Goal: Task Accomplishment & Management: Manage account settings

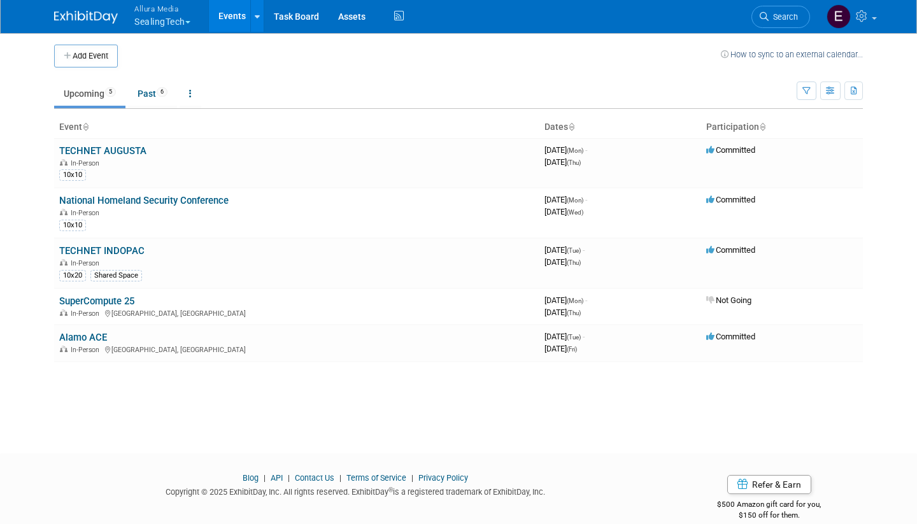
click at [190, 21] on span "button" at bounding box center [187, 22] width 5 height 3
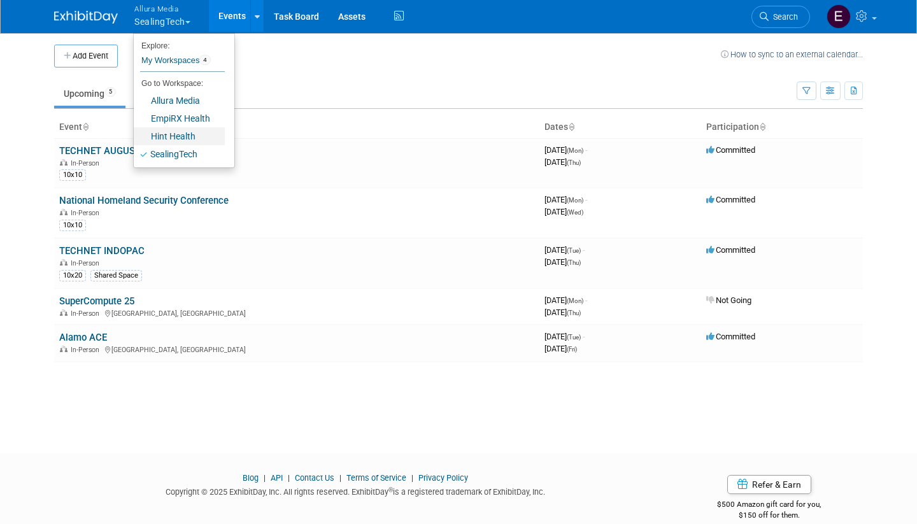
click at [189, 134] on link "Hint Health" at bounding box center [179, 136] width 91 height 18
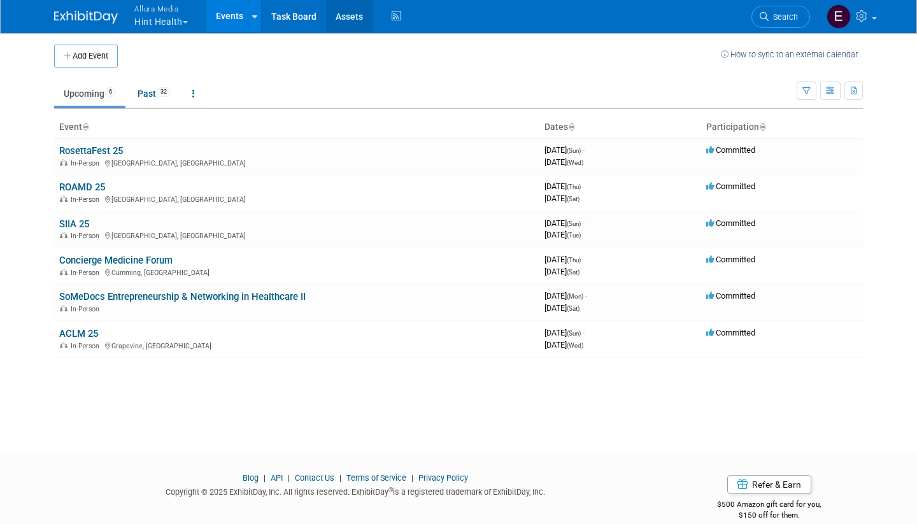
click at [348, 11] on link "Assets" at bounding box center [349, 16] width 47 height 32
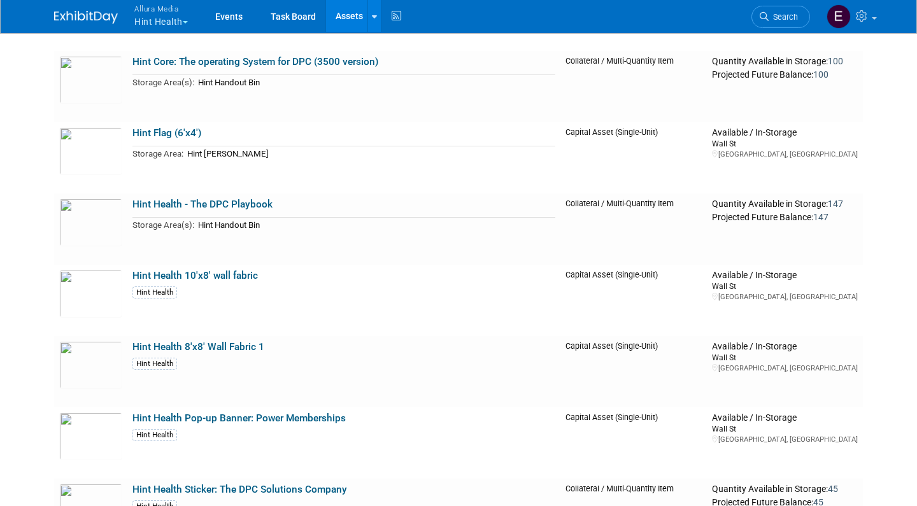
scroll to position [3389, 0]
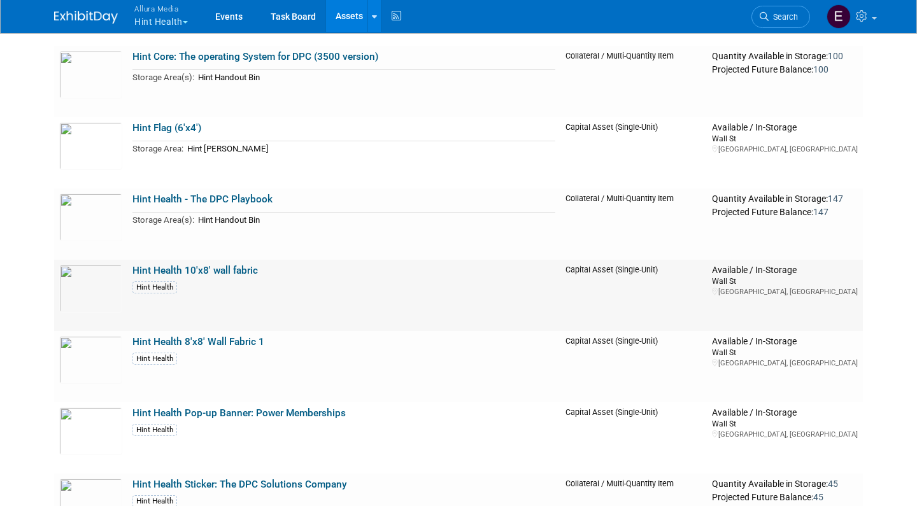
drag, startPoint x: 254, startPoint y: 299, endPoint x: 350, endPoint y: 268, distance: 101.1
click at [350, 268] on td "Hint Health 10'x8' wall fabric Hint Health" at bounding box center [343, 295] width 433 height 71
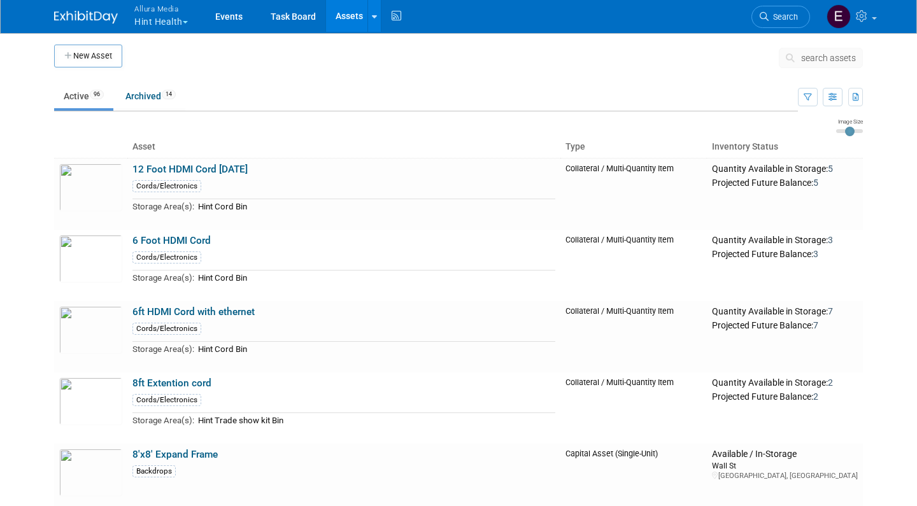
scroll to position [0, 0]
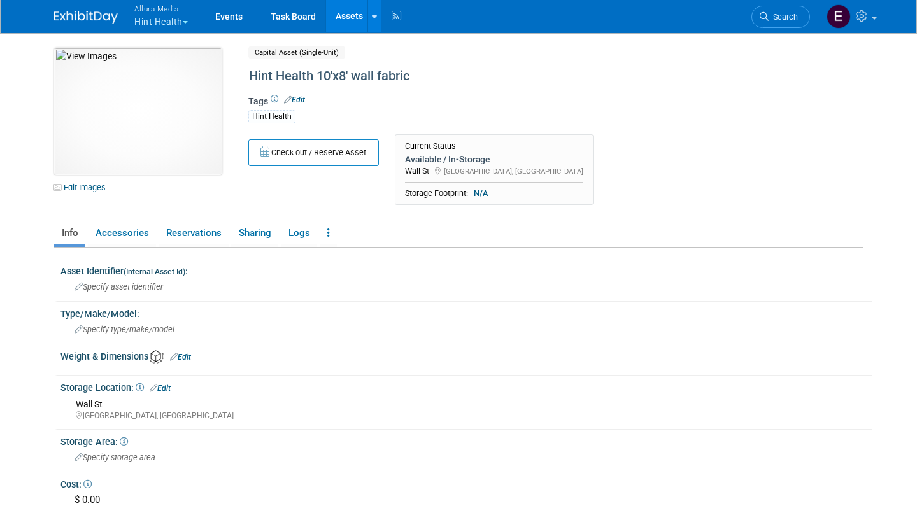
click at [349, 15] on link "Assets" at bounding box center [349, 16] width 47 height 32
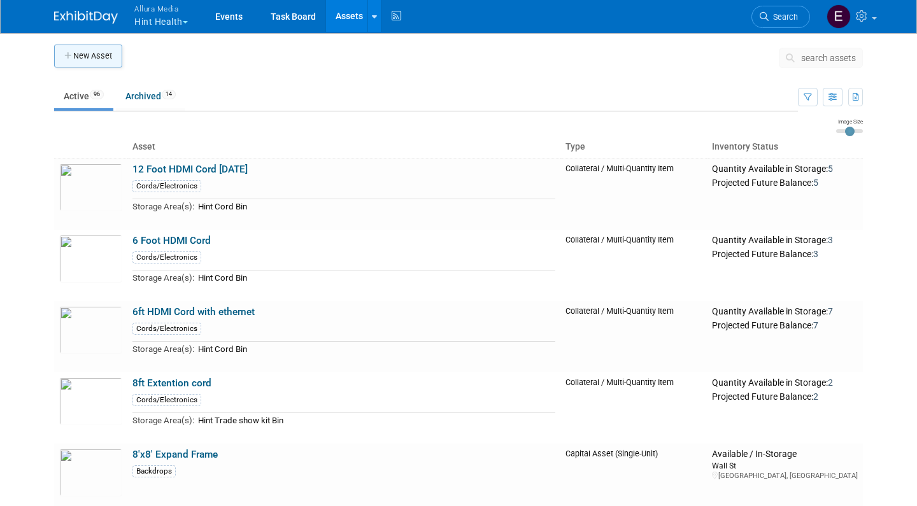
click at [104, 54] on button "New Asset" at bounding box center [88, 56] width 68 height 23
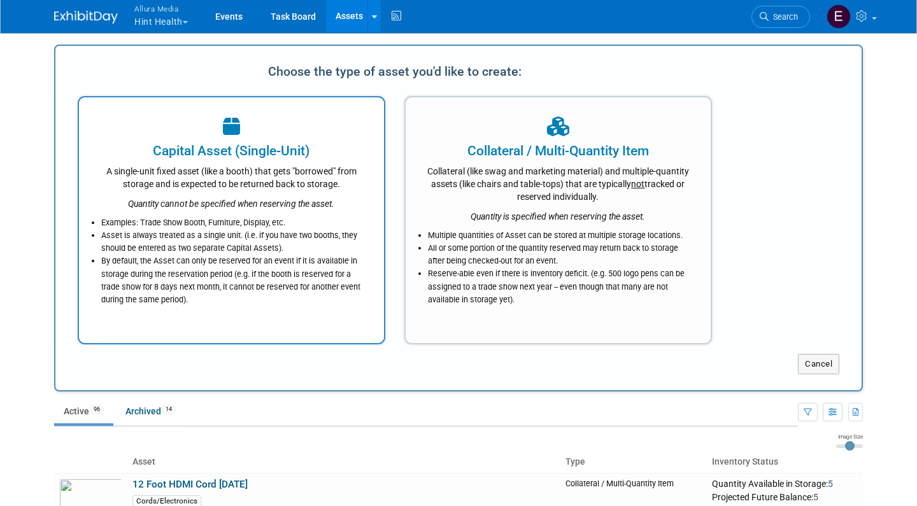
click at [205, 132] on div at bounding box center [231, 127] width 273 height 28
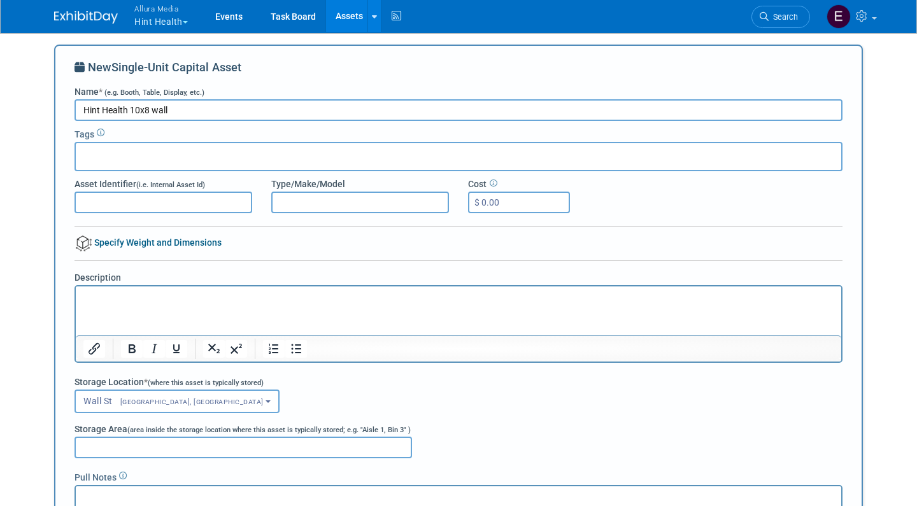
type input "Hint Health 10x8 wall"
click at [192, 155] on div at bounding box center [459, 156] width 768 height 29
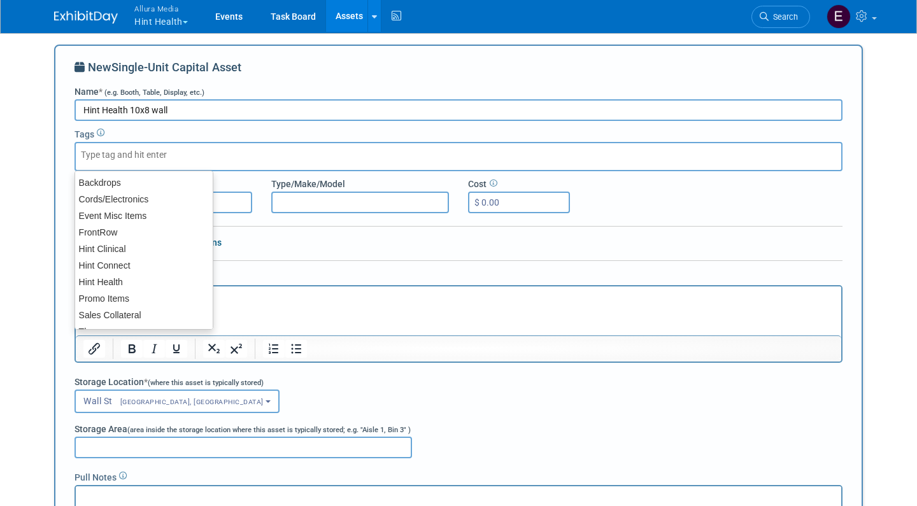
click at [36, 155] on body "Allura Media Hint Health Explore: My Workspaces 4 Go to Workspace: Allura Media…" at bounding box center [458, 253] width 917 height 506
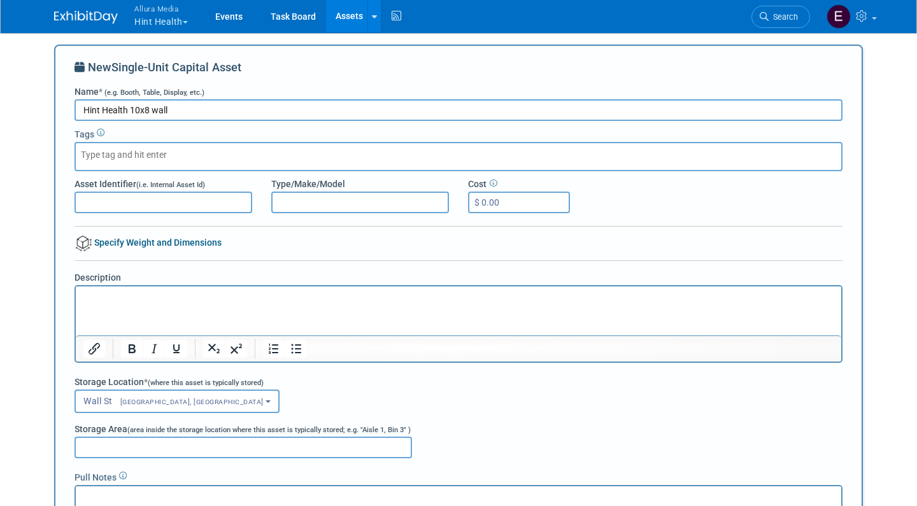
click at [117, 299] on p "Rich Text Area. Press ALT-0 for help." at bounding box center [458, 298] width 751 height 13
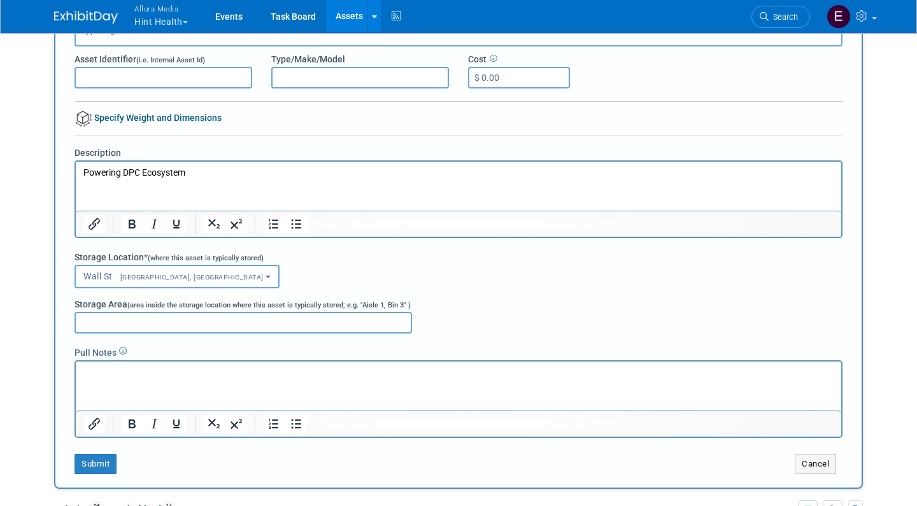
scroll to position [129, 0]
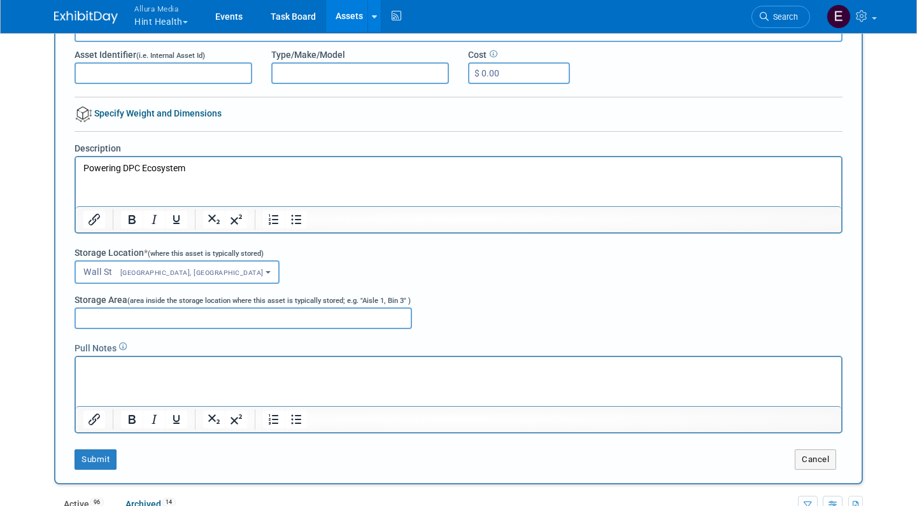
click at [94, 316] on input "Storage Area (area inside the storage location where this asset is typically st…" at bounding box center [244, 319] width 338 height 22
type input "Hint Fabrics section"
click at [93, 366] on p "Rich Text Area. Press ALT-0 for help." at bounding box center [458, 369] width 751 height 13
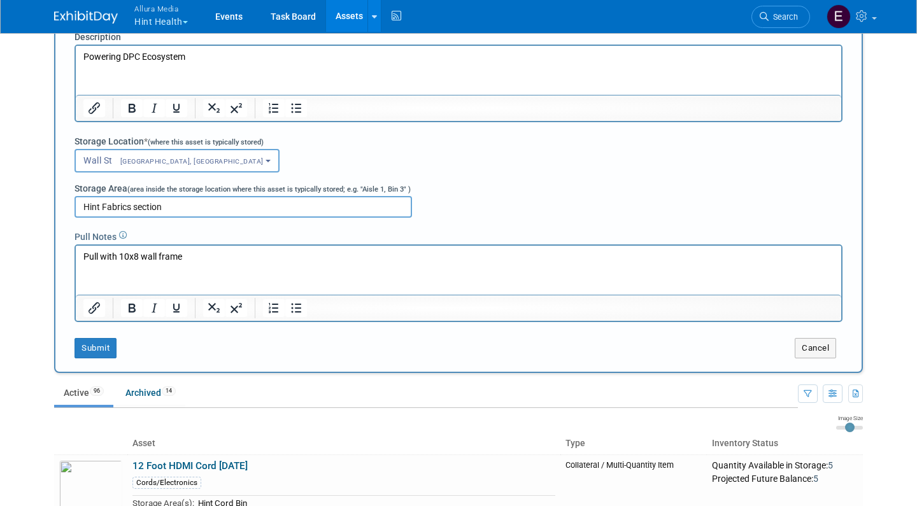
scroll to position [301, 0]
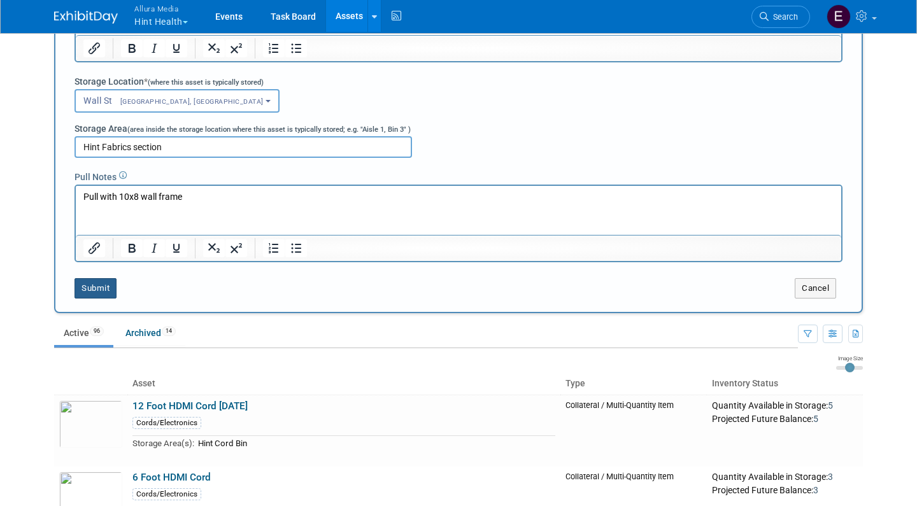
click at [100, 279] on button "Submit" at bounding box center [96, 288] width 42 height 20
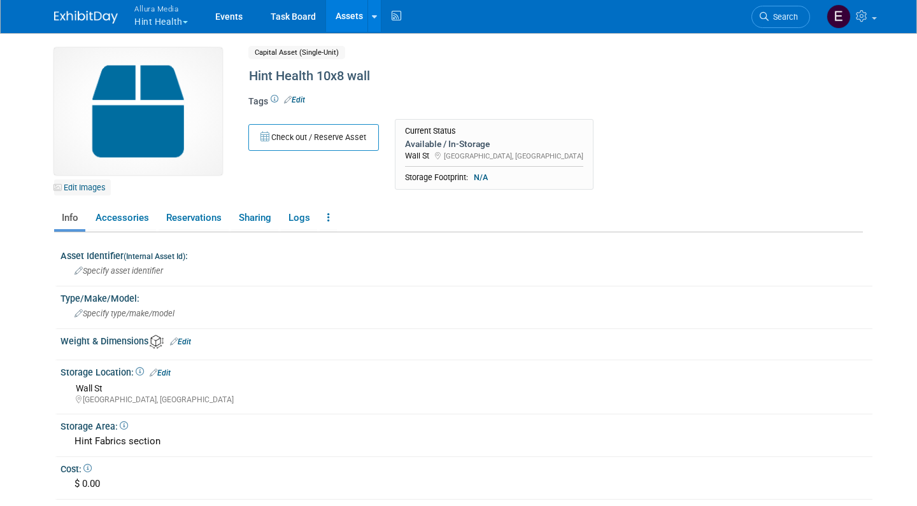
click at [87, 190] on link "Edit Images" at bounding box center [82, 188] width 57 height 16
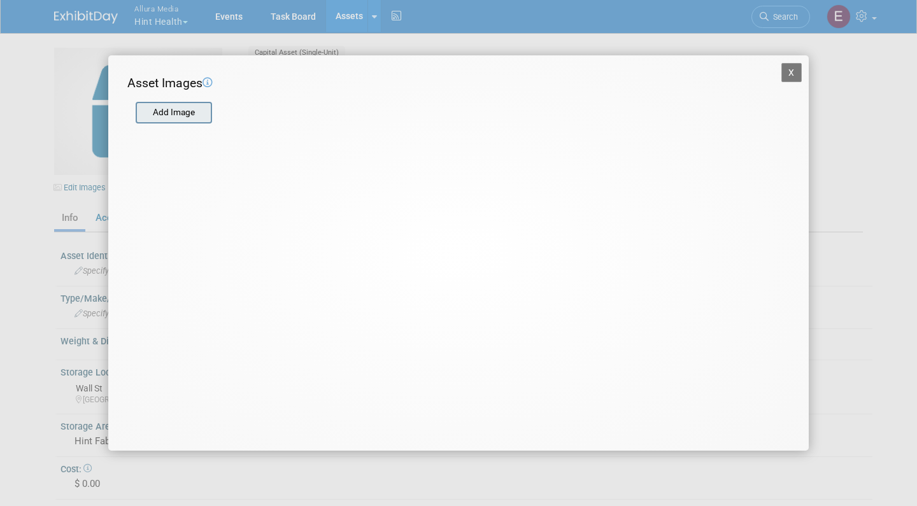
click at [166, 114] on input "file" at bounding box center [135, 112] width 152 height 19
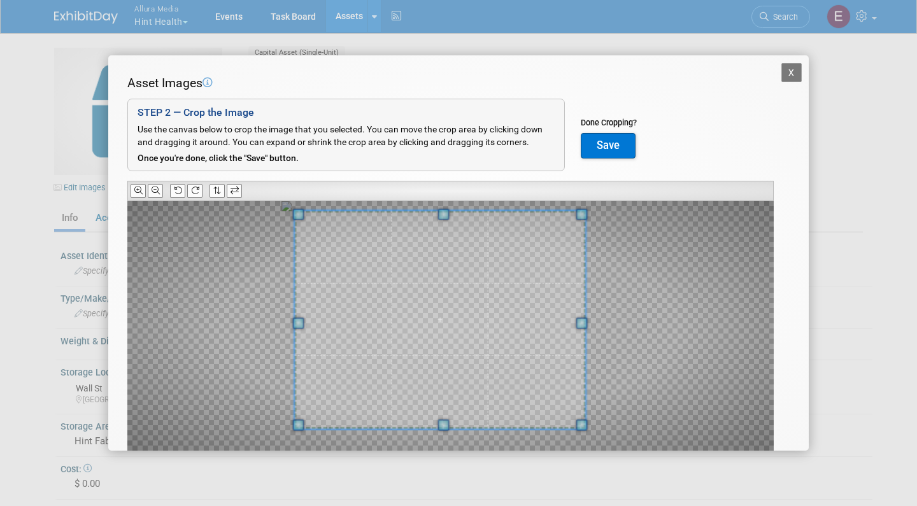
click at [282, 213] on div at bounding box center [450, 328] width 647 height 254
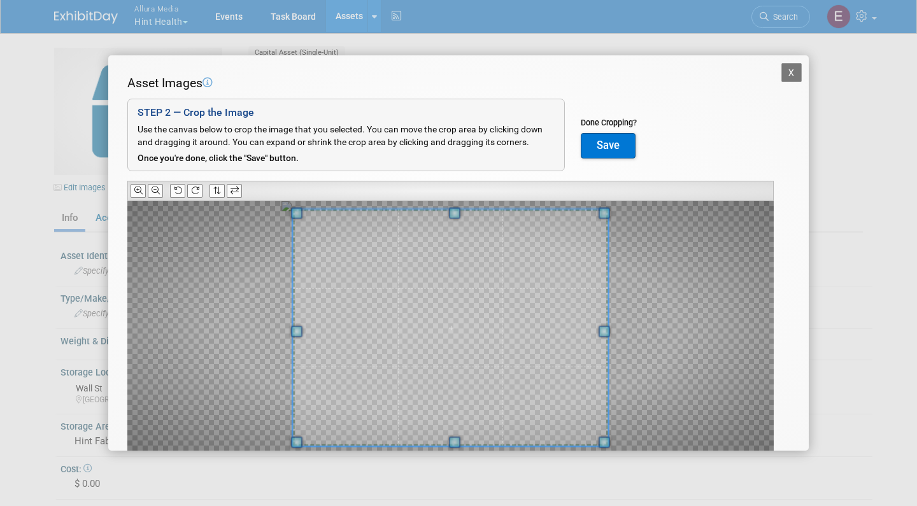
click at [605, 450] on div at bounding box center [450, 328] width 647 height 254
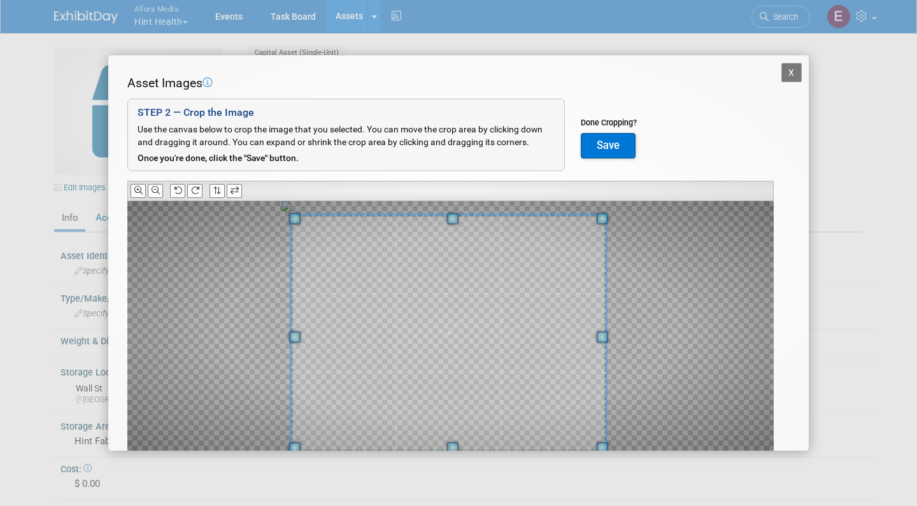
click at [559, 408] on span at bounding box center [448, 333] width 315 height 237
click at [793, 73] on button "X" at bounding box center [792, 72] width 20 height 19
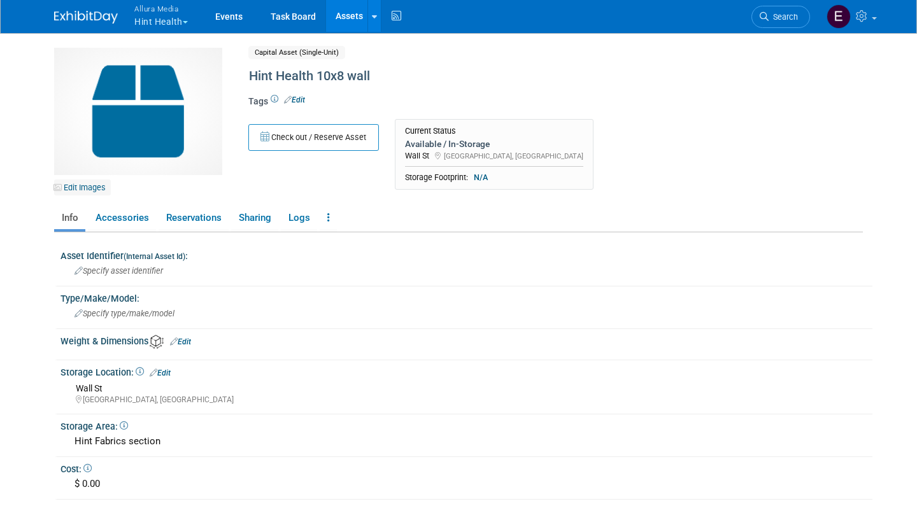
click at [93, 187] on link "Edit Images" at bounding box center [82, 188] width 57 height 16
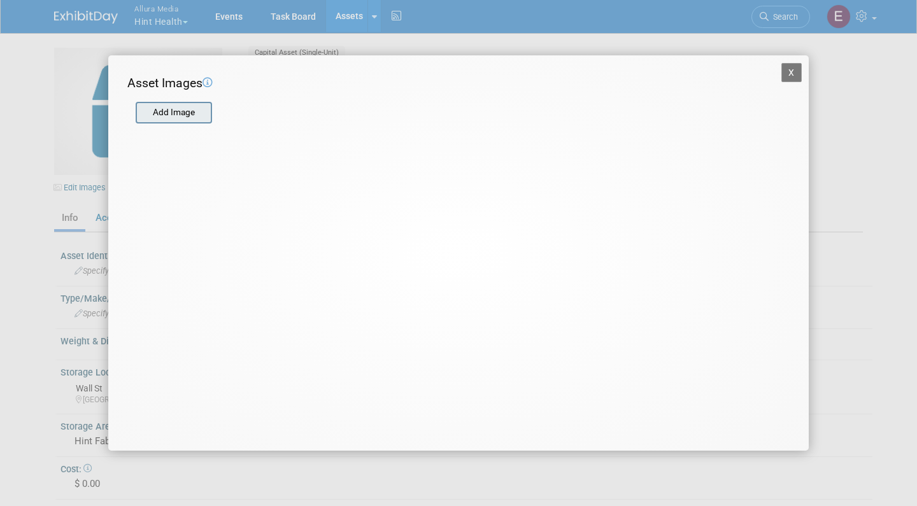
click at [164, 105] on input "file" at bounding box center [135, 112] width 152 height 19
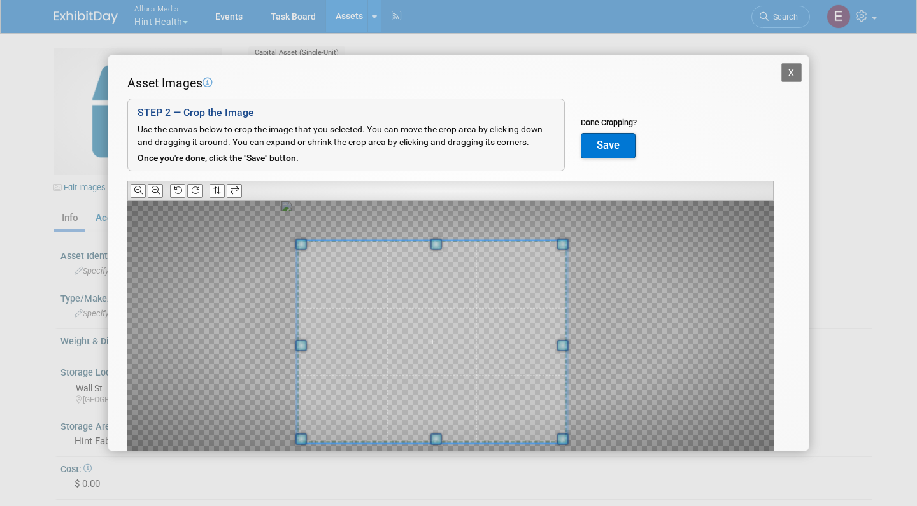
click at [339, 419] on span at bounding box center [432, 341] width 269 height 203
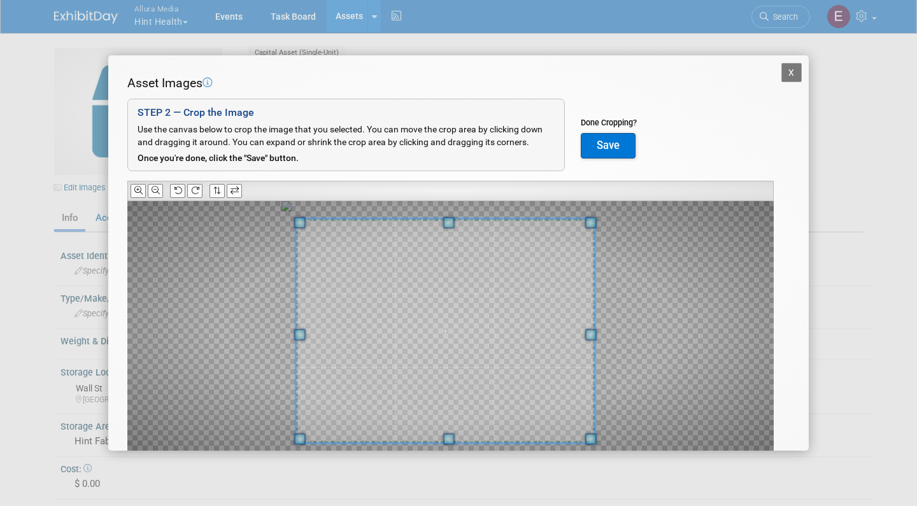
click at [628, 222] on div at bounding box center [450, 328] width 647 height 254
click at [617, 148] on button "Save" at bounding box center [608, 145] width 55 height 25
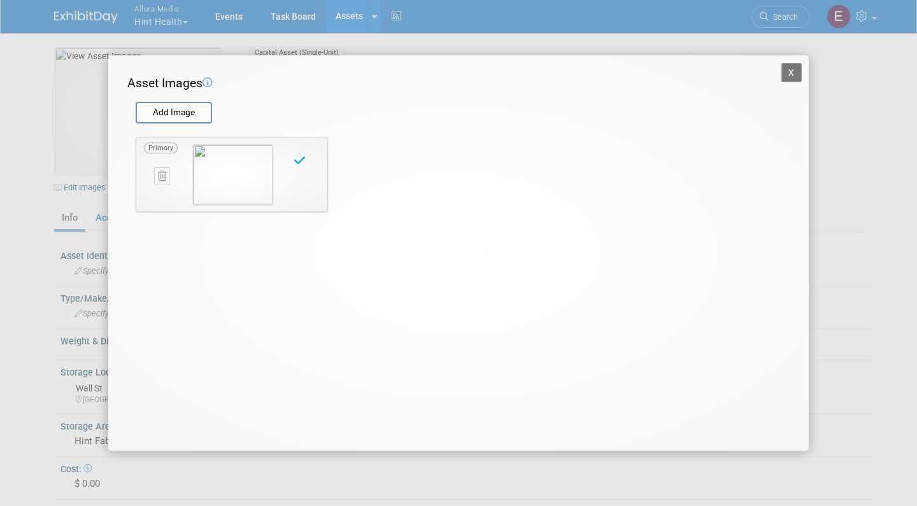
click at [792, 69] on button "X" at bounding box center [792, 72] width 20 height 19
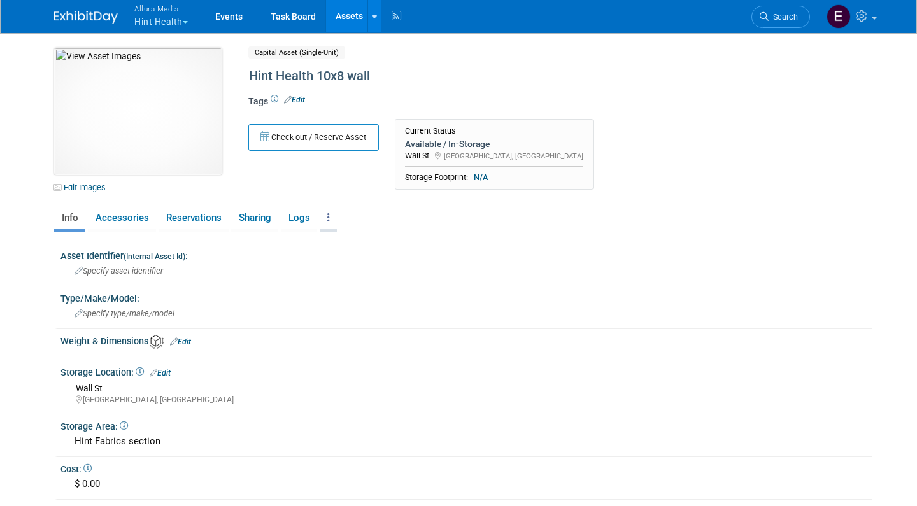
click at [334, 211] on link at bounding box center [328, 218] width 17 height 22
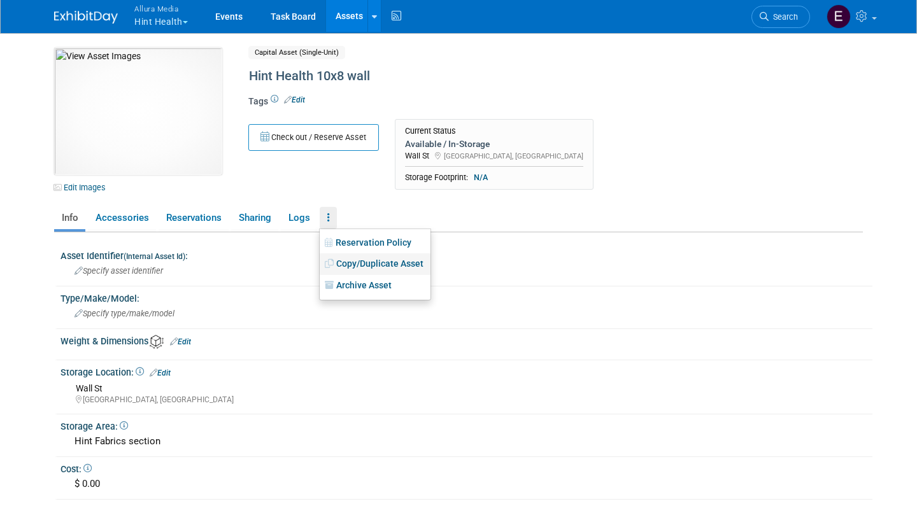
click at [363, 264] on link "Copy/Duplicate Asset" at bounding box center [375, 265] width 111 height 22
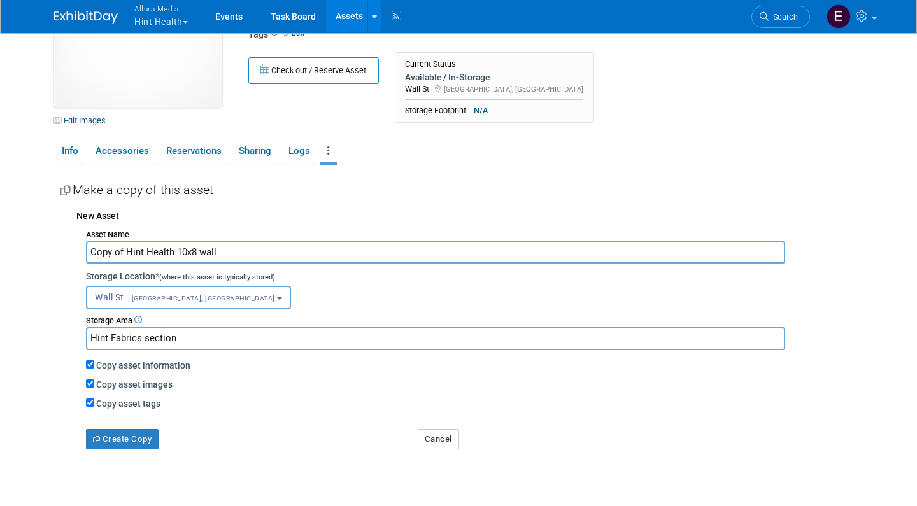
scroll to position [68, 0]
drag, startPoint x: 127, startPoint y: 247, endPoint x: 43, endPoint y: 247, distance: 84.1
click at [43, 247] on body "Allura Media Hint Health Explore: My Workspaces 4 Go to Workspace:" at bounding box center [458, 185] width 917 height 506
type input "Hint Health 10x8 wall"
click at [91, 380] on input "Copy asset images" at bounding box center [90, 382] width 8 height 8
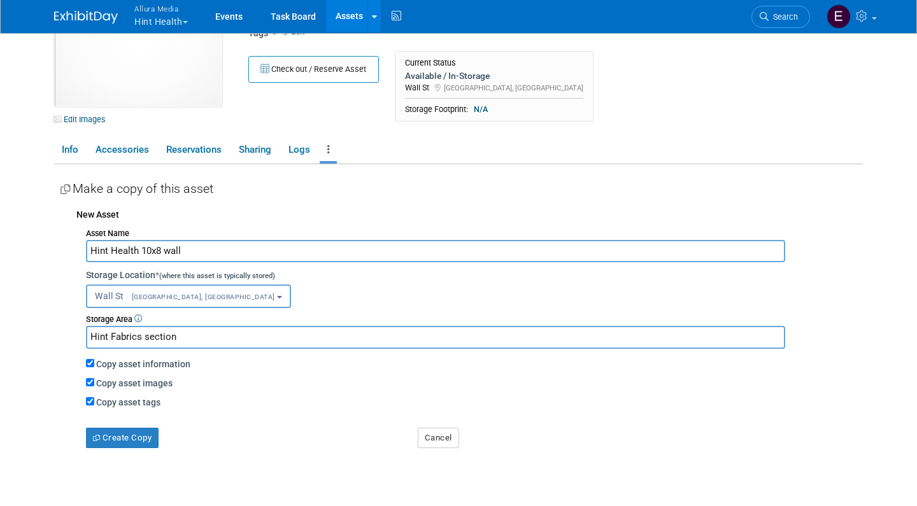
checkbox input "false"
click at [90, 361] on input "Copy asset information" at bounding box center [90, 363] width 8 height 8
checkbox input "false"
click at [138, 428] on button "Create Copy" at bounding box center [122, 438] width 73 height 20
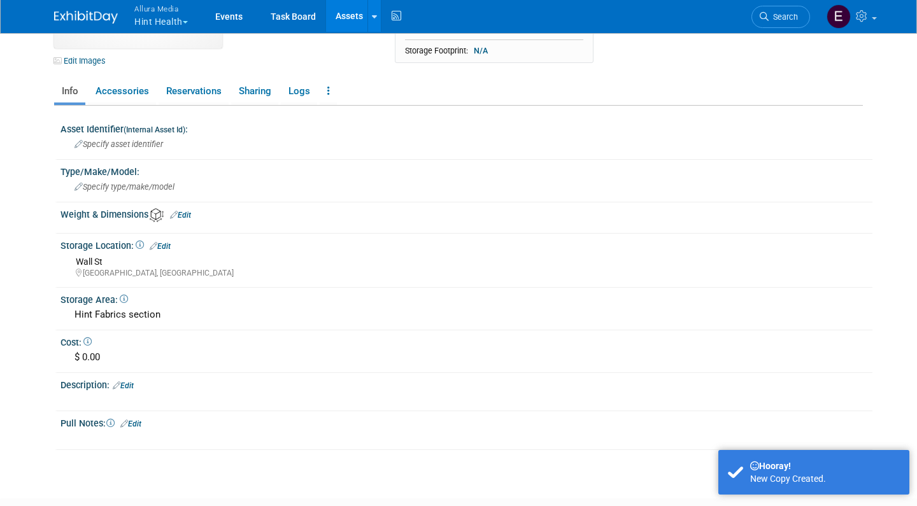
scroll to position [127, 0]
click at [134, 381] on link "Edit" at bounding box center [123, 385] width 21 height 9
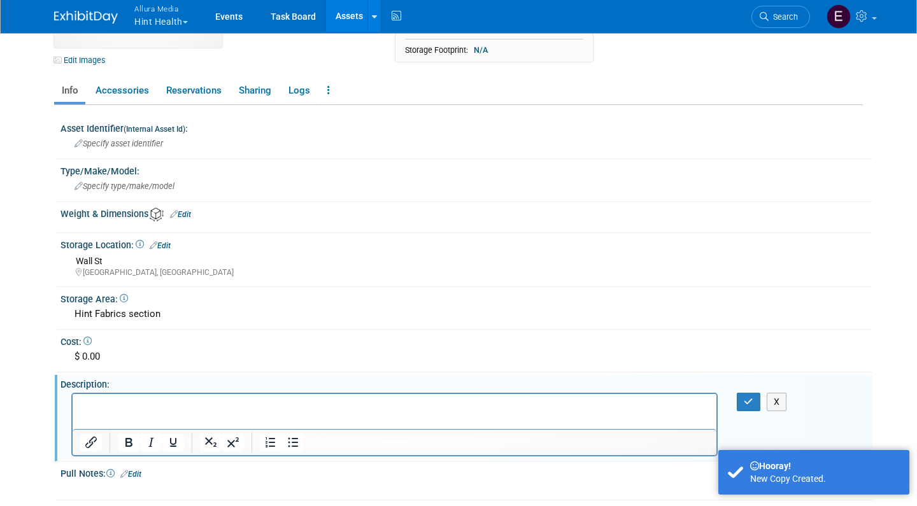
scroll to position [0, 0]
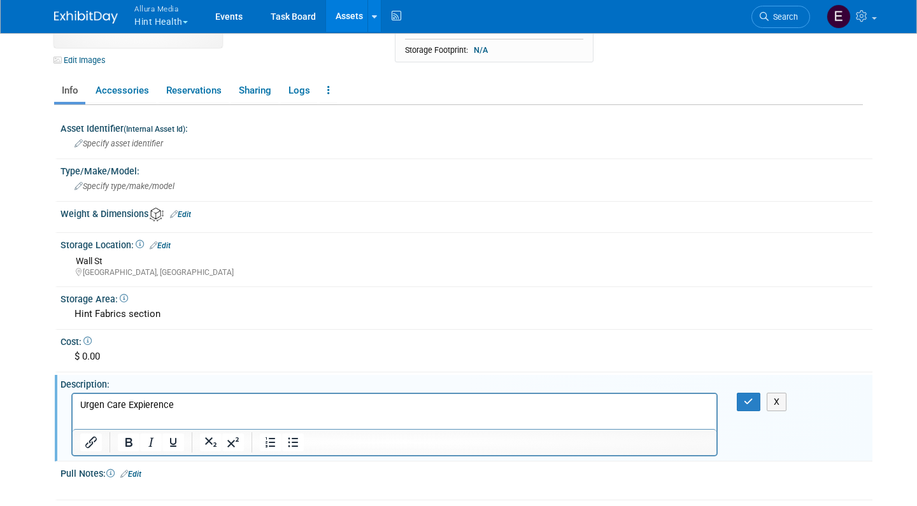
click at [748, 390] on div "X" at bounding box center [465, 393] width 796 height 6
click at [749, 406] on button "button" at bounding box center [749, 402] width 24 height 18
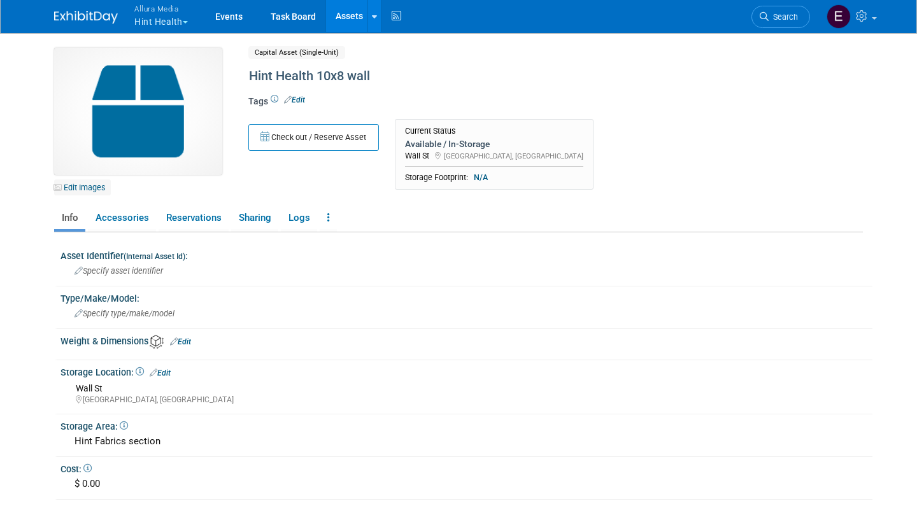
click at [76, 187] on link "Edit Images" at bounding box center [82, 188] width 57 height 16
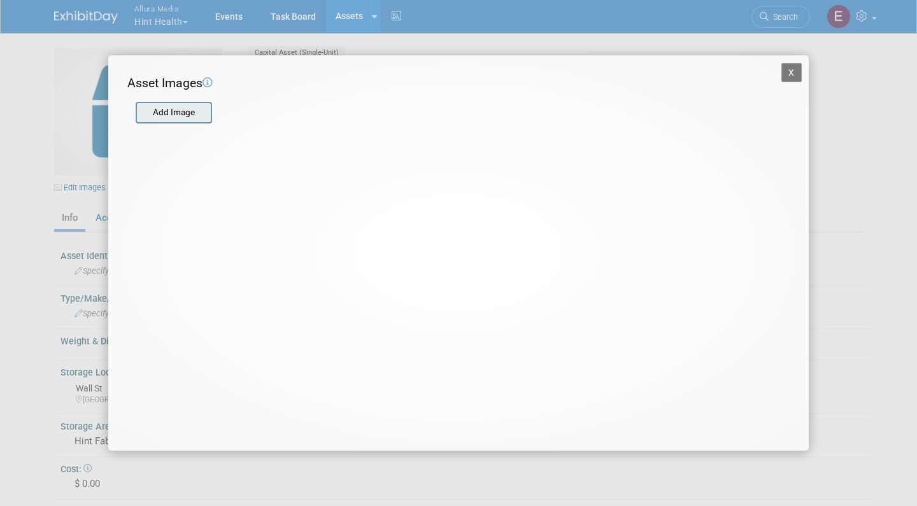
click at [181, 117] on input "file" at bounding box center [135, 112] width 152 height 19
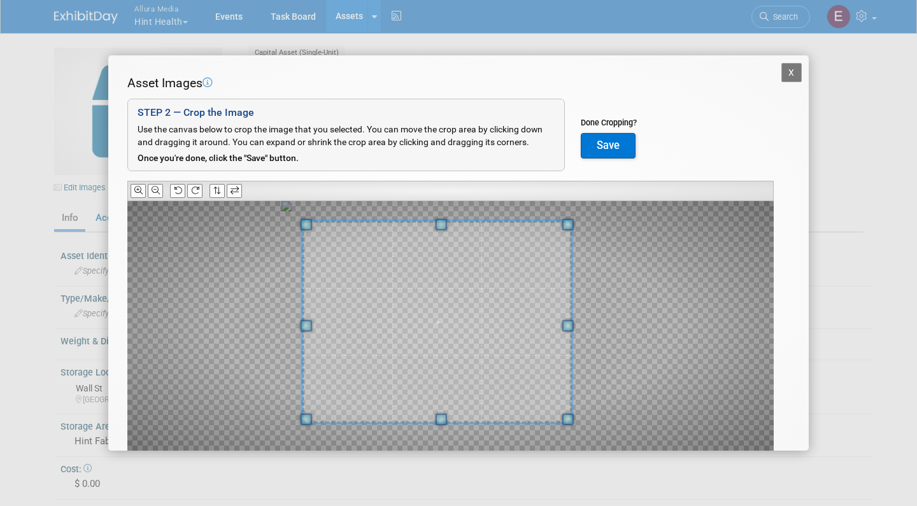
click at [366, 283] on span at bounding box center [437, 321] width 269 height 203
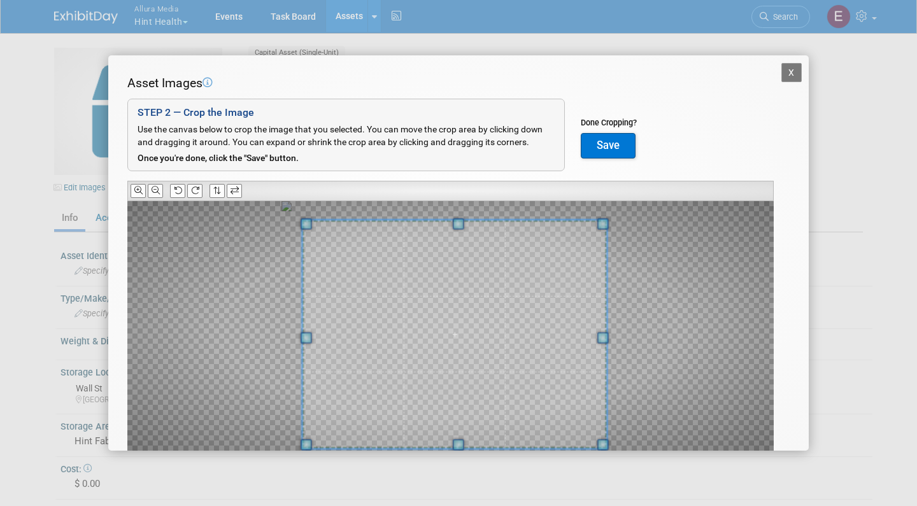
click at [604, 440] on span at bounding box center [603, 445] width 11 height 11
click at [613, 142] on button "Save" at bounding box center [608, 145] width 55 height 25
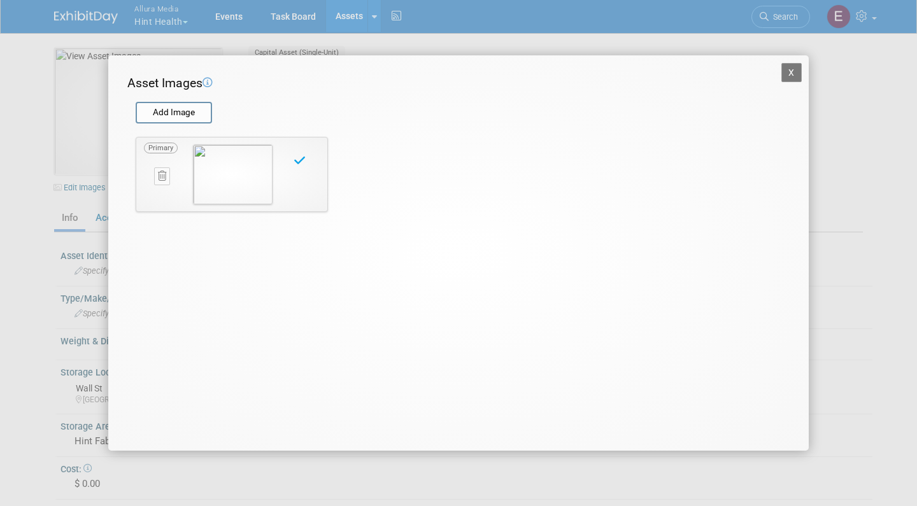
click at [790, 74] on button "X" at bounding box center [792, 72] width 20 height 19
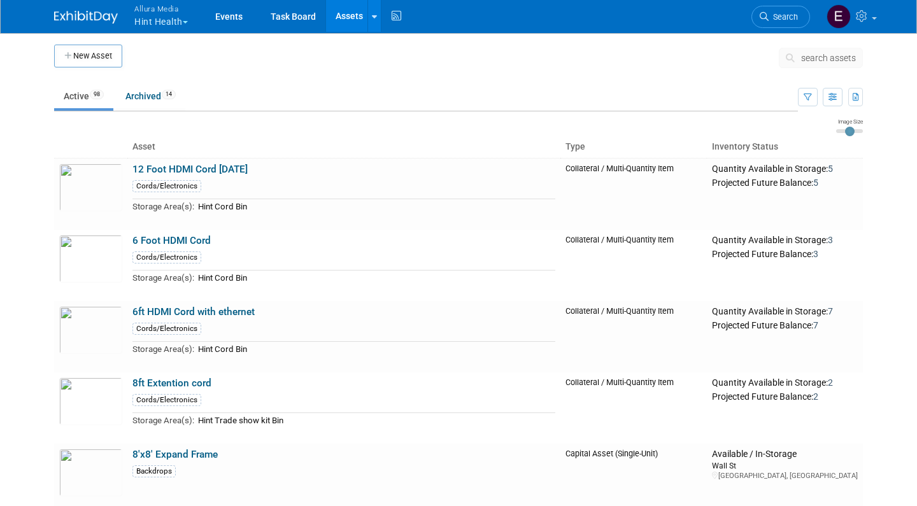
click at [817, 55] on span "search assets" at bounding box center [828, 58] width 55 height 10
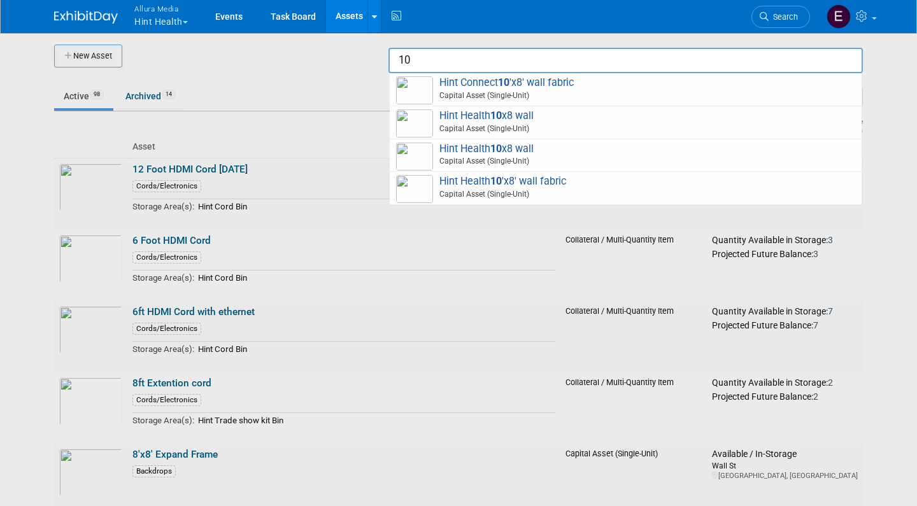
type input "10"
click at [459, 76] on div at bounding box center [459, 253] width 0 height 506
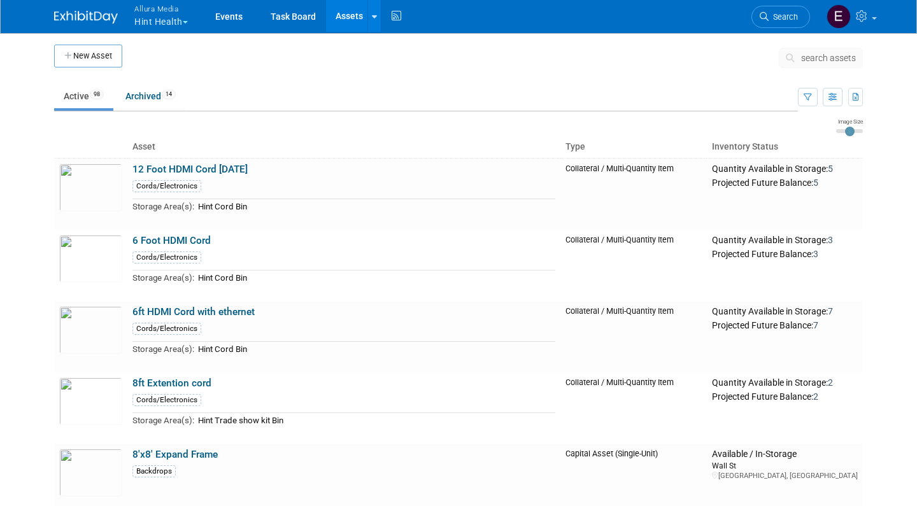
click at [822, 57] on span "search assets" at bounding box center [828, 58] width 55 height 10
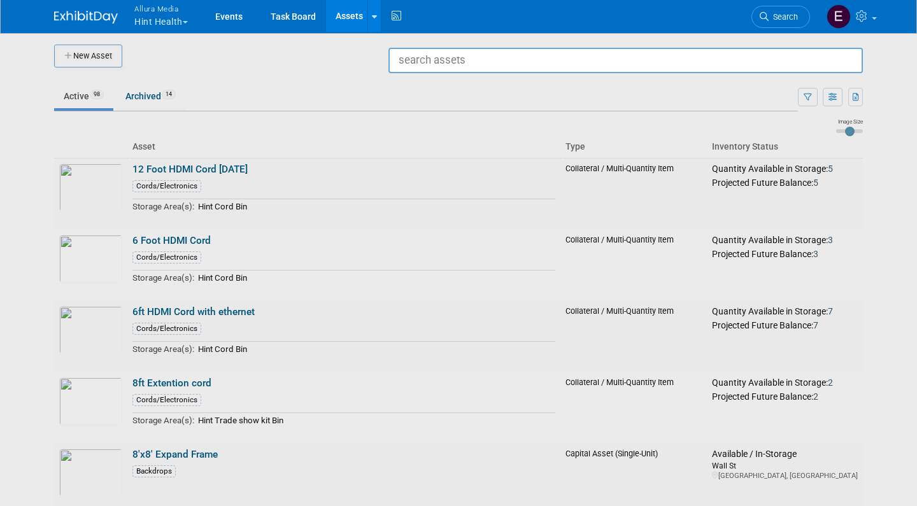
click at [822, 57] on input "text" at bounding box center [626, 60] width 475 height 25
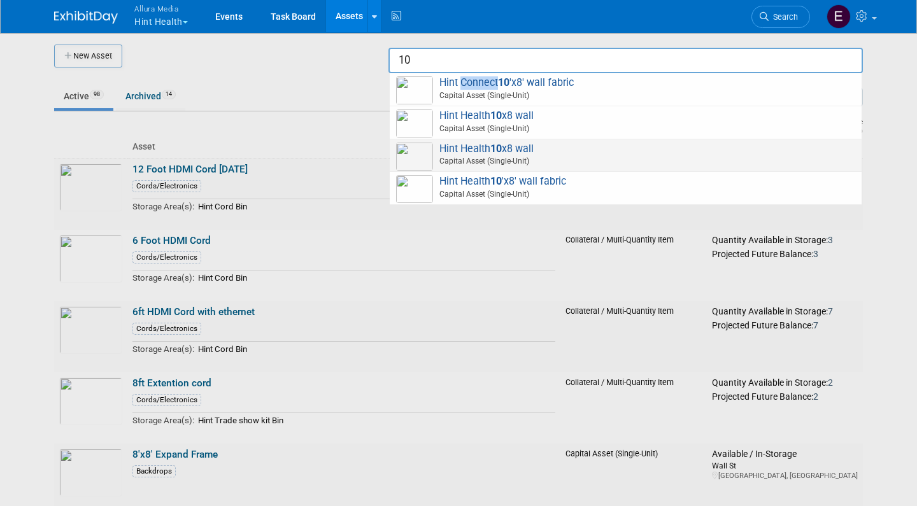
click at [463, 146] on span "Hint Health 10 x8 wall Capital Asset (Single-Unit)" at bounding box center [625, 156] width 459 height 26
type input "Hint Health 10x8 wall"
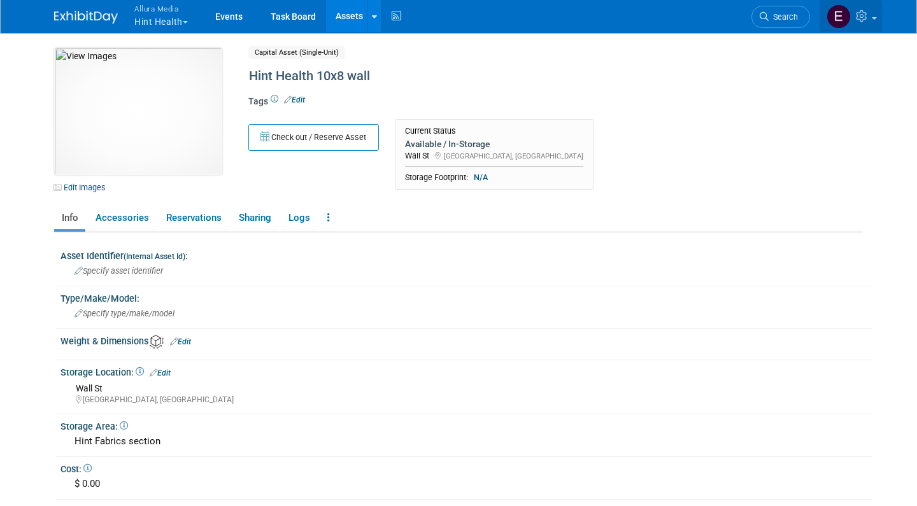
click at [865, 20] on icon at bounding box center [863, 15] width 15 height 11
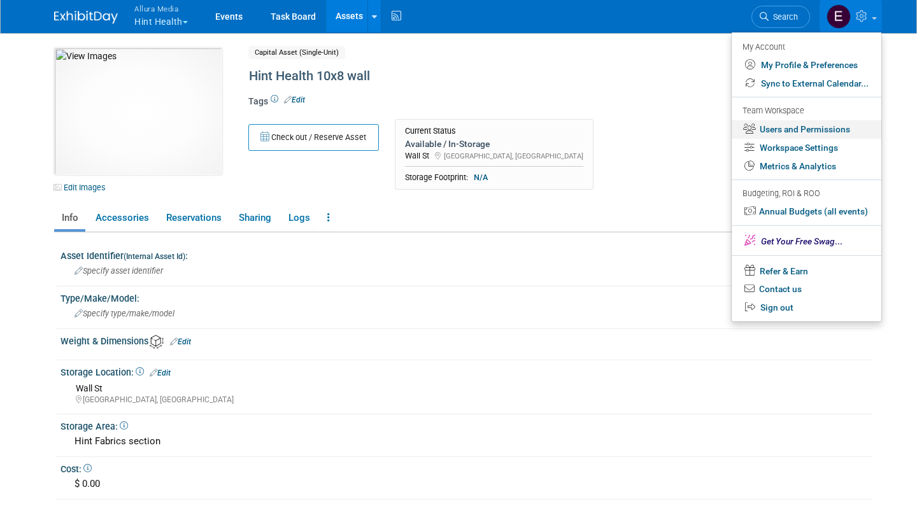
click at [807, 124] on link "Users and Permissions" at bounding box center [807, 129] width 150 height 18
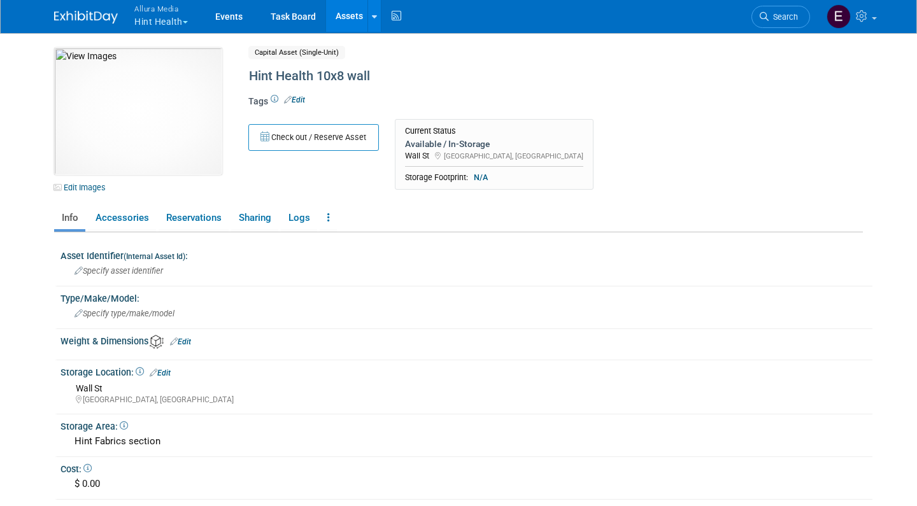
click at [343, 20] on link "Assets" at bounding box center [349, 16] width 47 height 32
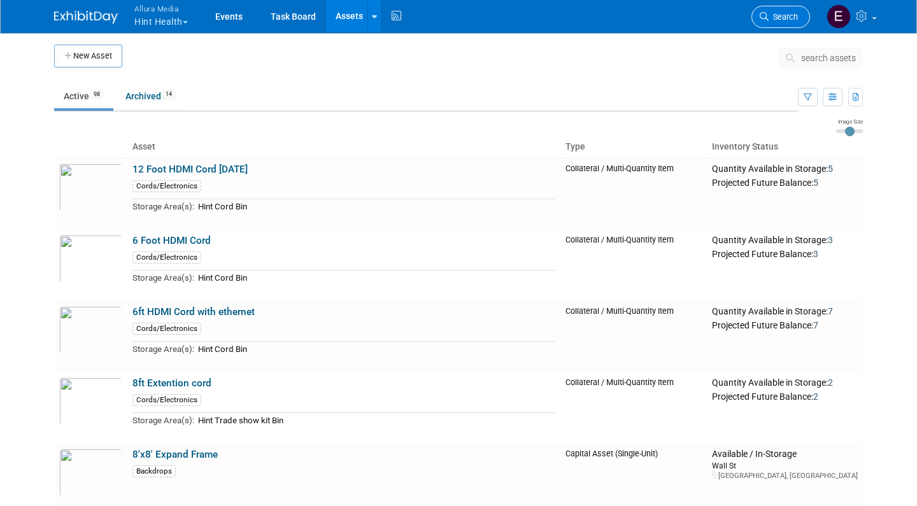
click at [785, 16] on span "Search" at bounding box center [783, 17] width 29 height 10
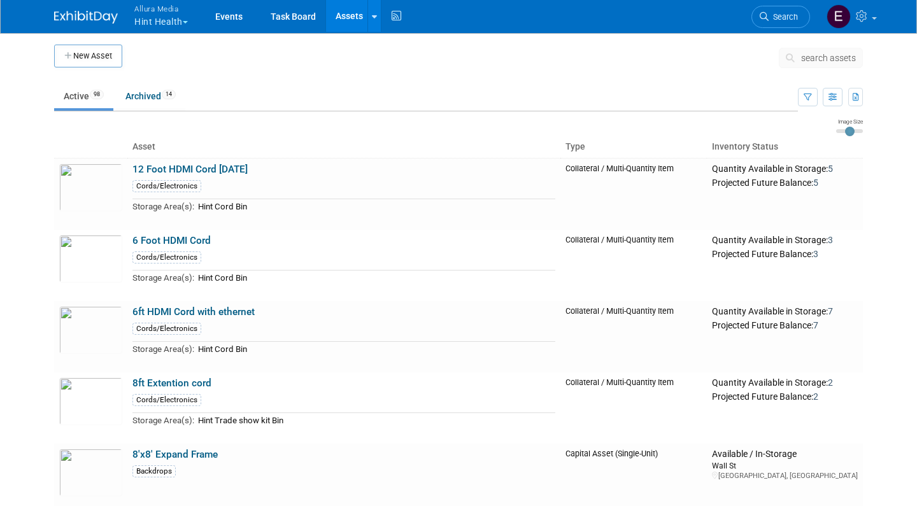
click at [835, 54] on span "search assets" at bounding box center [828, 58] width 55 height 10
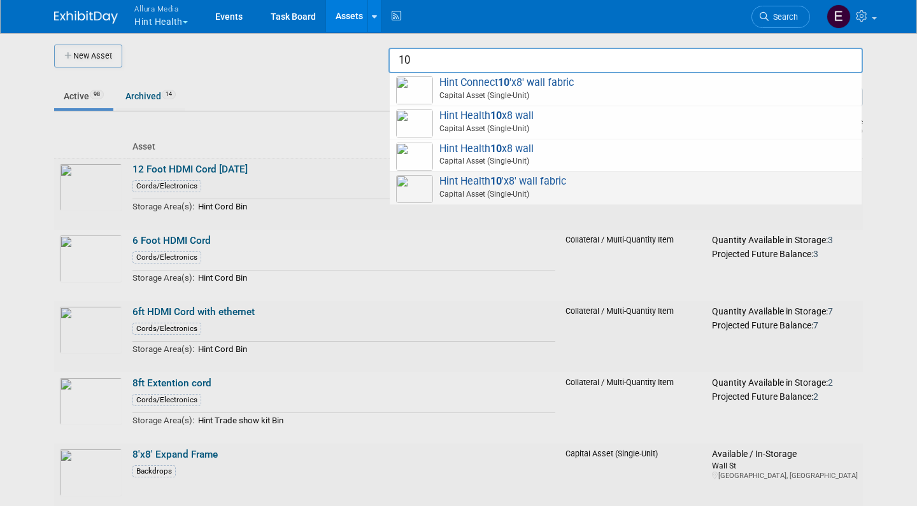
click at [628, 182] on span "Hint Health 10 'x8' wall fabric Capital Asset (Single-Unit)" at bounding box center [625, 188] width 459 height 26
type input "Hint Health 10&#39;x8&#39; wall fabric"
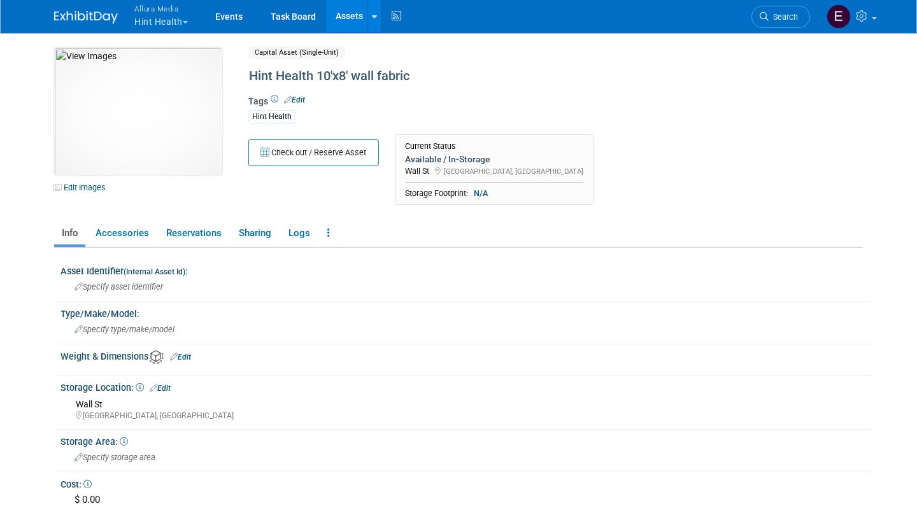
click at [616, 124] on div "Tags Edit Hint Health" at bounding box center [514, 113] width 533 height 37
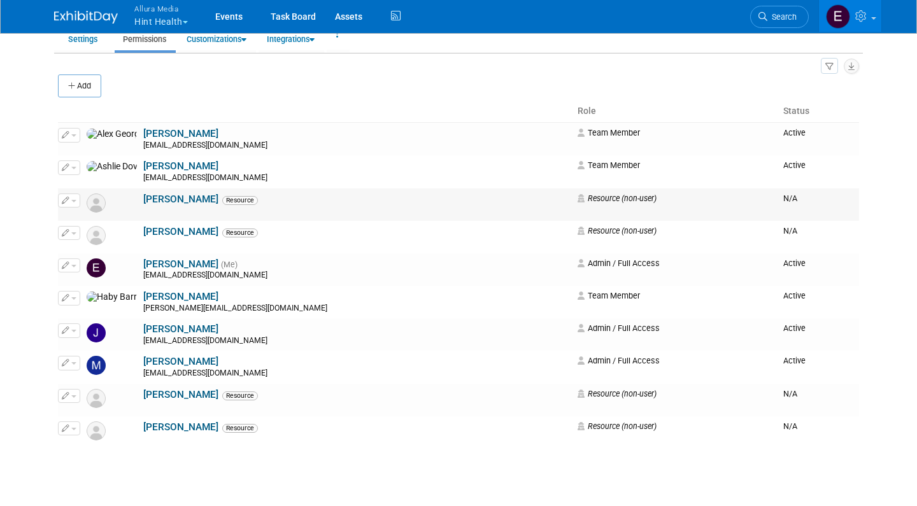
scroll to position [61, 0]
click at [89, 91] on button "Add" at bounding box center [79, 86] width 43 height 23
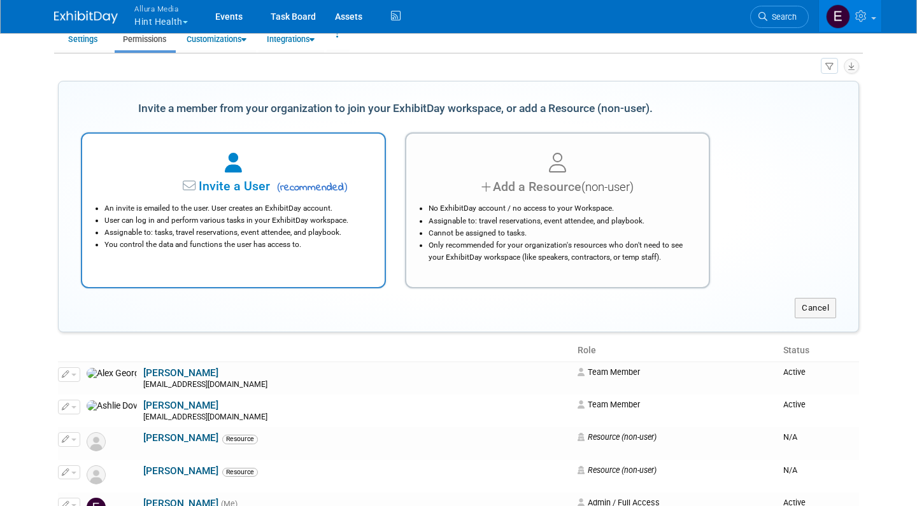
click at [266, 185] on span "Invite a User" at bounding box center [194, 186] width 151 height 15
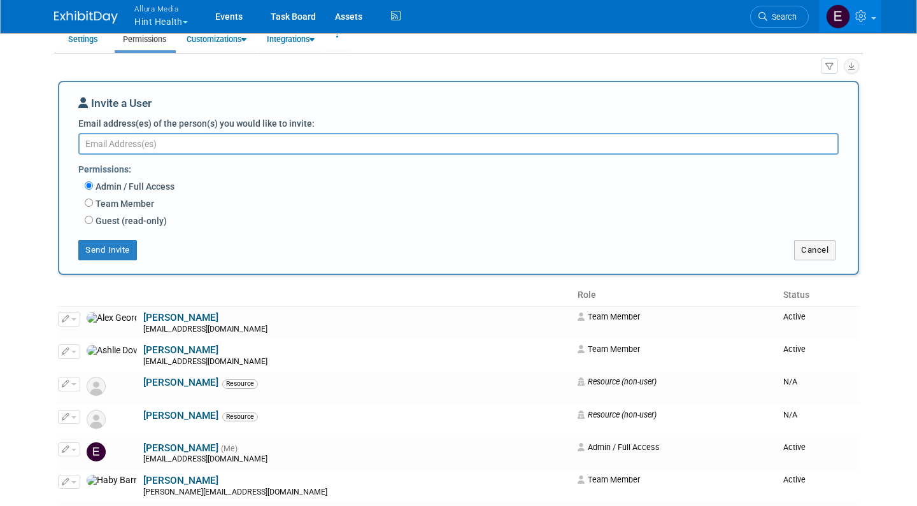
paste textarea "[PERSON_NAME][EMAIL_ADDRESS][DOMAIN_NAME]"
type textarea "[PERSON_NAME][EMAIL_ADDRESS][DOMAIN_NAME]"
click at [90, 201] on input "Team Member" at bounding box center [89, 203] width 8 height 8
radio input "true"
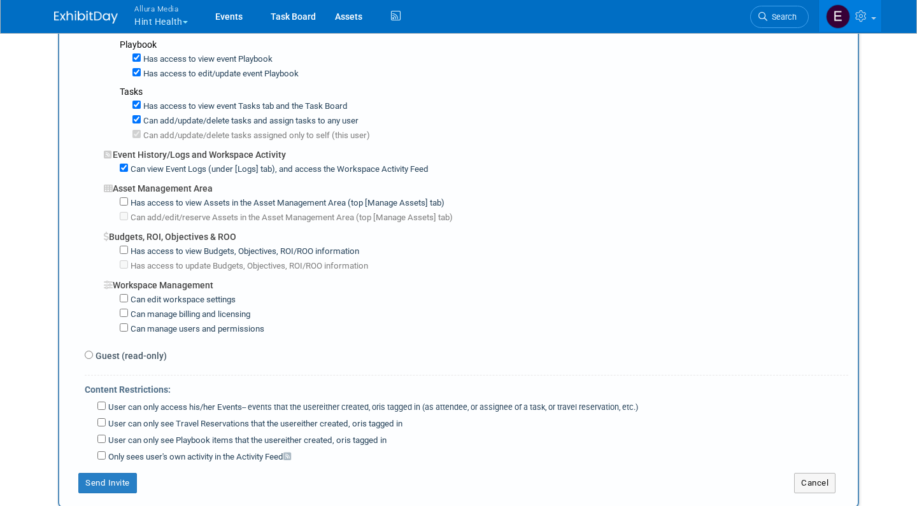
scroll to position [784, 0]
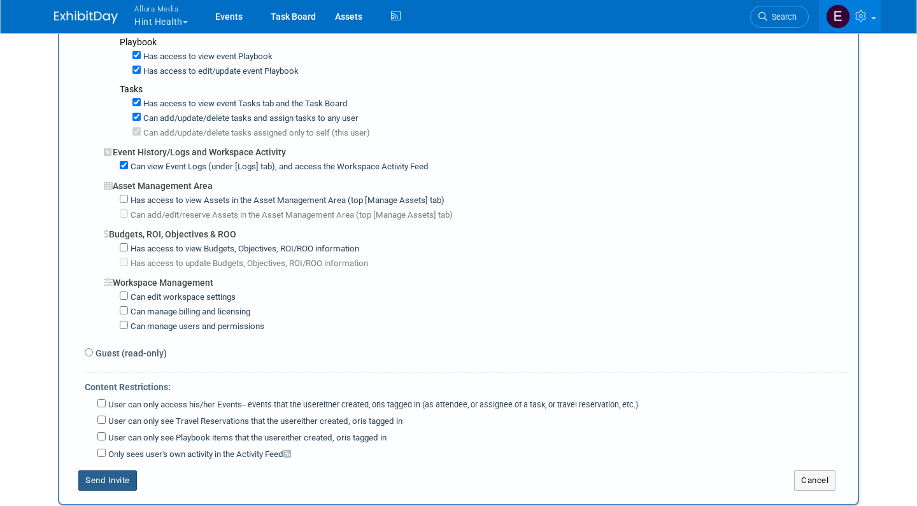
click at [107, 471] on button "Send Invite" at bounding box center [107, 481] width 59 height 20
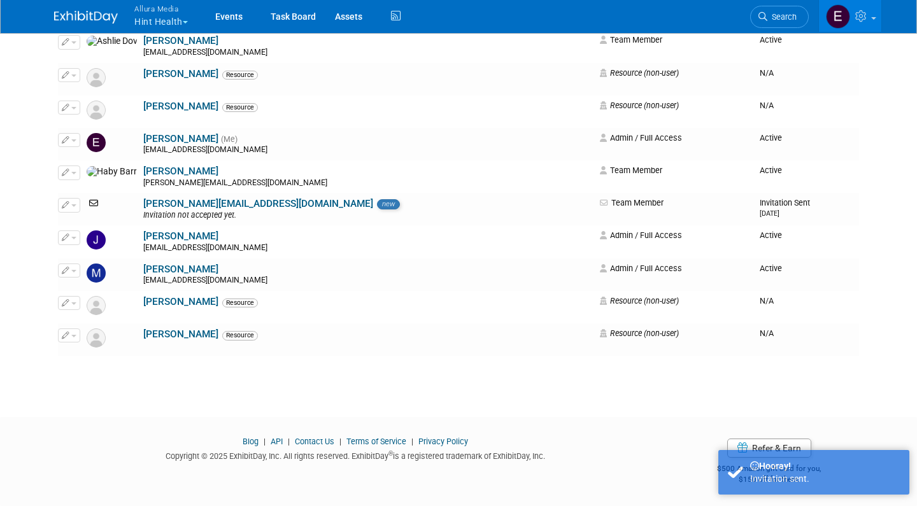
scroll to position [175, 0]
